Goal: Task Accomplishment & Management: Use online tool/utility

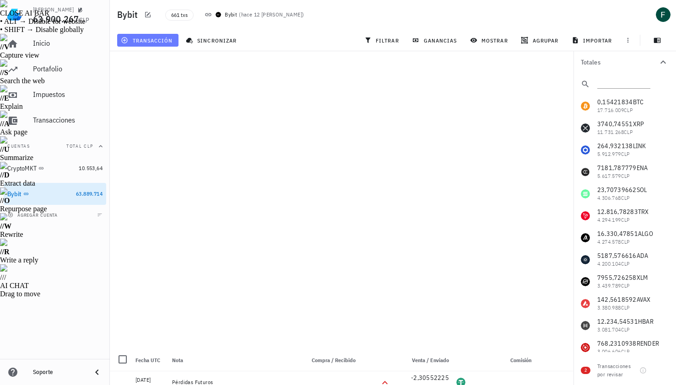
click at [157, 40] on span "transacción" at bounding box center [148, 40] width 50 height 7
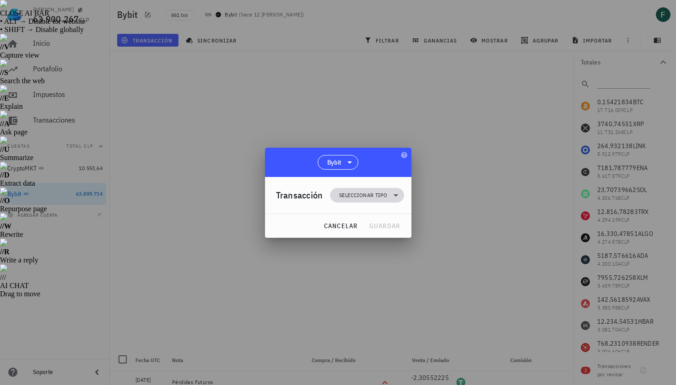
click at [352, 197] on span "Seleccionar tipo" at bounding box center [363, 195] width 48 height 9
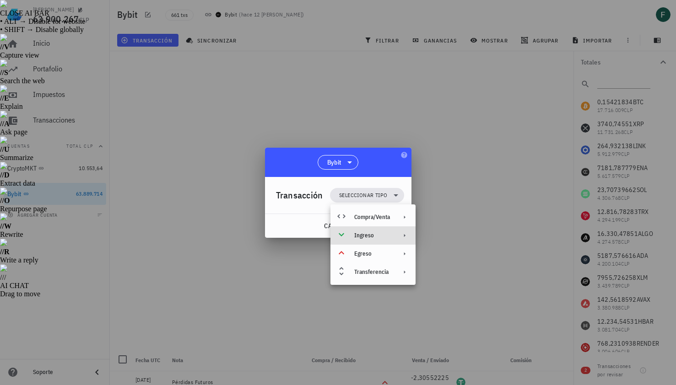
click at [366, 239] on div "Ingreso" at bounding box center [372, 235] width 36 height 7
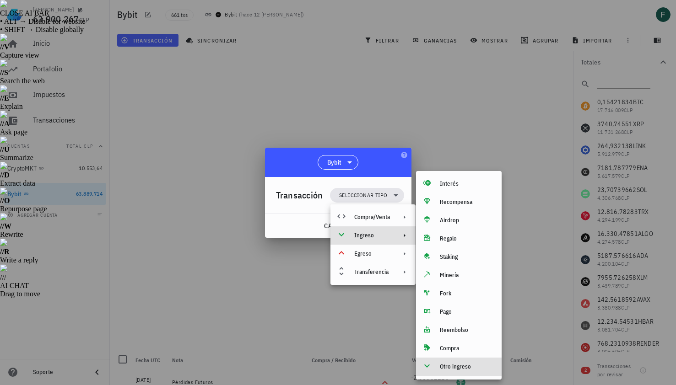
click at [449, 364] on div "Otro ingreso" at bounding box center [467, 366] width 54 height 7
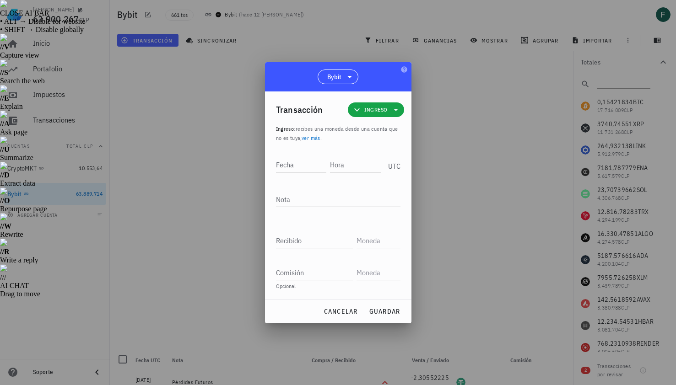
click at [320, 242] on input "Recibido" at bounding box center [314, 240] width 77 height 15
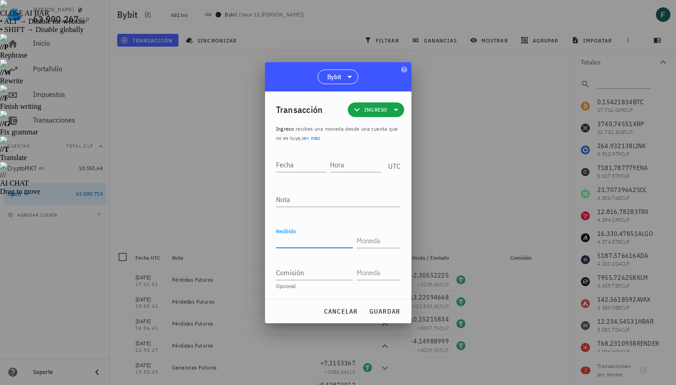
click at [324, 242] on input "Recibido" at bounding box center [314, 240] width 77 height 15
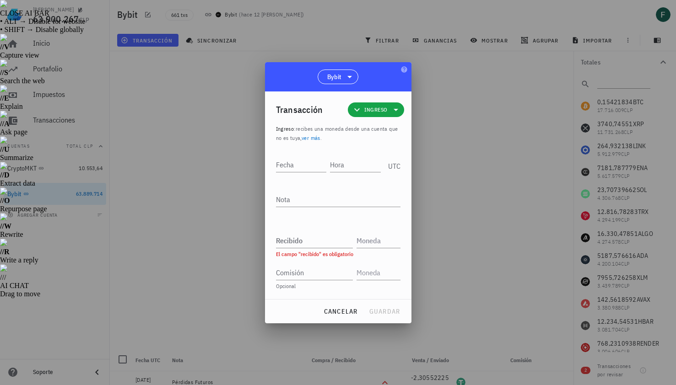
click at [446, 131] on div at bounding box center [338, 192] width 676 height 385
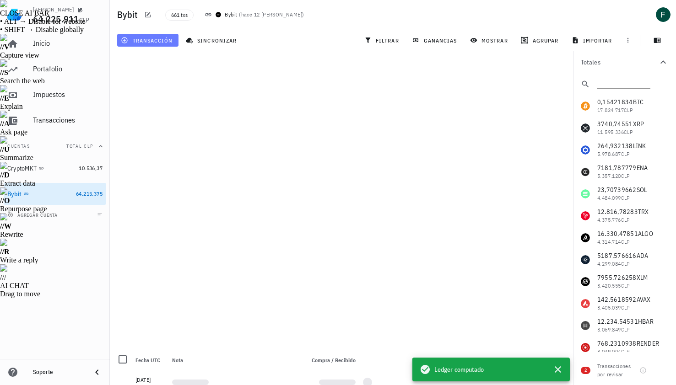
click at [173, 39] on button "transacción" at bounding box center [147, 40] width 61 height 13
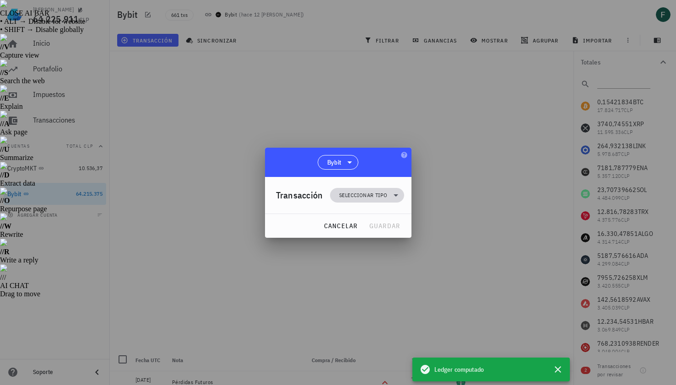
click at [355, 194] on span "Seleccionar tipo" at bounding box center [363, 195] width 48 height 9
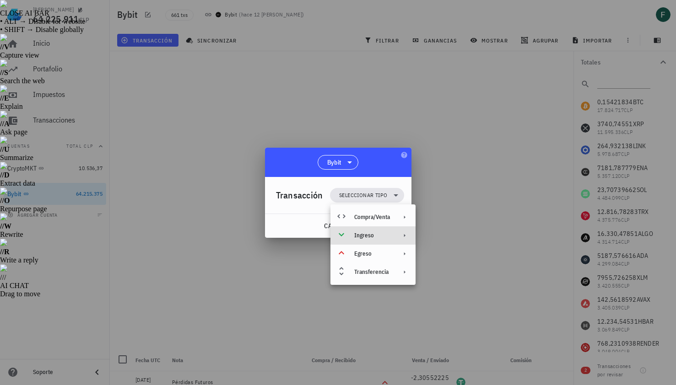
click at [370, 240] on div "Ingreso" at bounding box center [372, 235] width 85 height 18
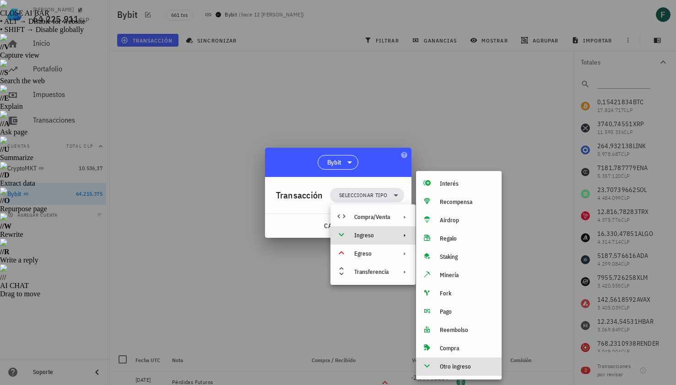
click at [451, 374] on div "Otro ingreso" at bounding box center [459, 367] width 86 height 18
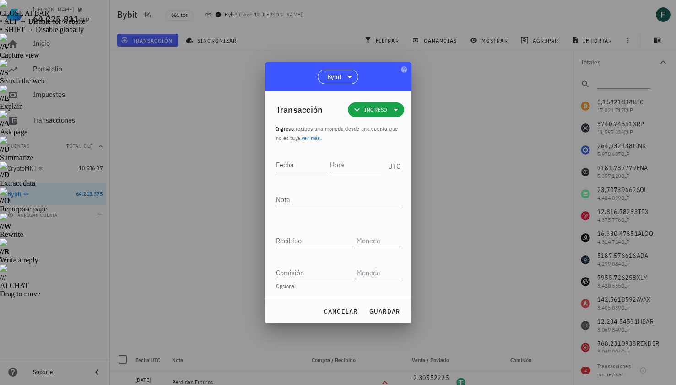
click at [340, 159] on div "Hora" at bounding box center [355, 164] width 51 height 15
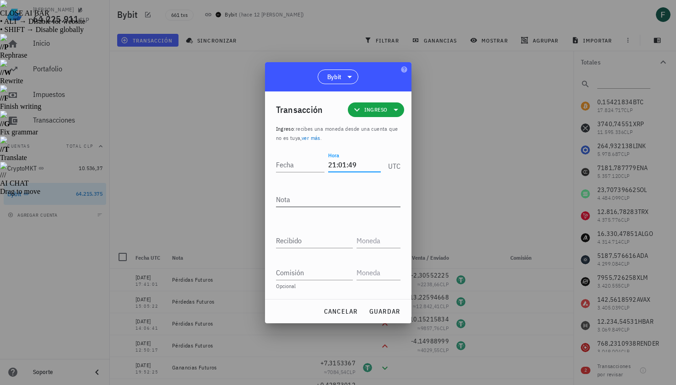
type input "21:01:49"
click at [333, 200] on textarea "Nota" at bounding box center [338, 199] width 124 height 15
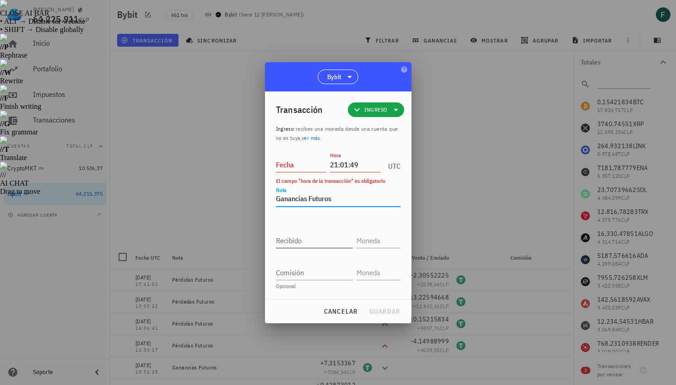
type textarea "Ganancias Futuros"
click at [327, 239] on input "Recibido" at bounding box center [314, 240] width 77 height 15
click at [302, 237] on input "Recibido" at bounding box center [314, 240] width 77 height 15
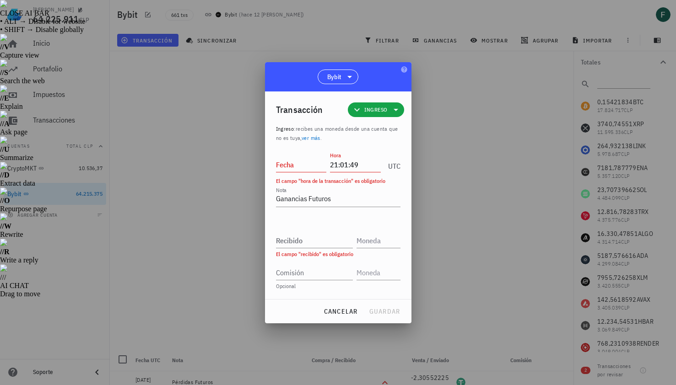
click at [493, 181] on div at bounding box center [338, 192] width 676 height 385
click at [314, 240] on input "Recibido" at bounding box center [314, 240] width 77 height 15
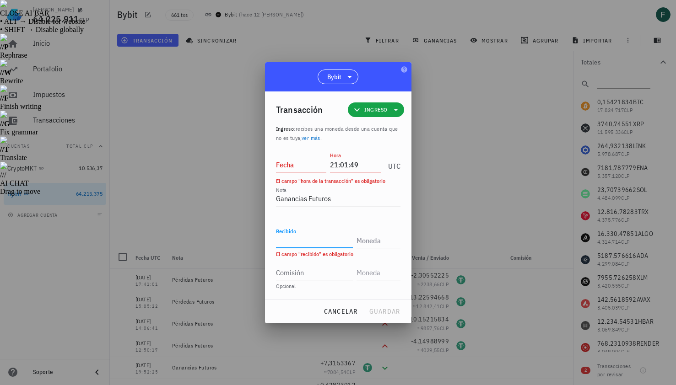
paste input "0,25519572"
type input "0,25519572"
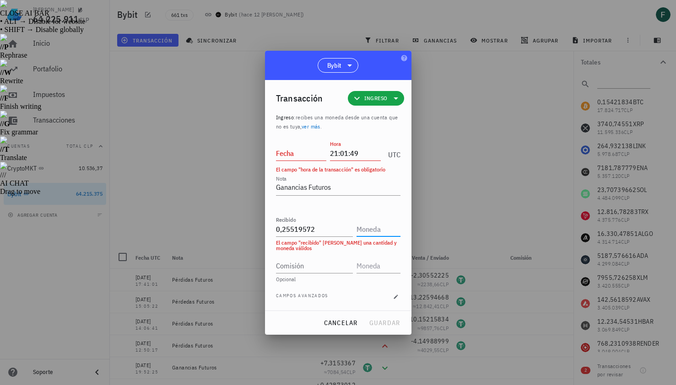
click at [369, 231] on input "text" at bounding box center [377, 229] width 42 height 15
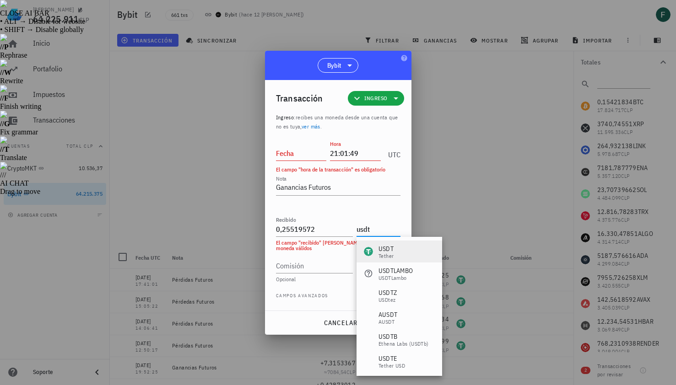
click at [383, 256] on div "Tether" at bounding box center [385, 255] width 15 height 5
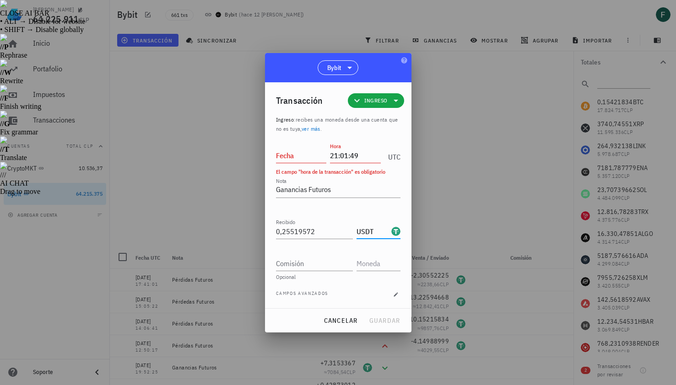
type input "USDT"
click at [295, 160] on input "Fecha" at bounding box center [301, 155] width 51 height 15
type input "2025-08-12"
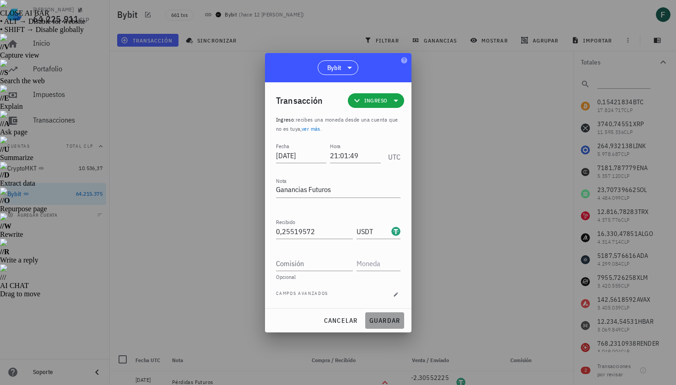
click at [385, 321] on span "guardar" at bounding box center [385, 321] width 32 height 8
